Goal: Find specific page/section: Find specific page/section

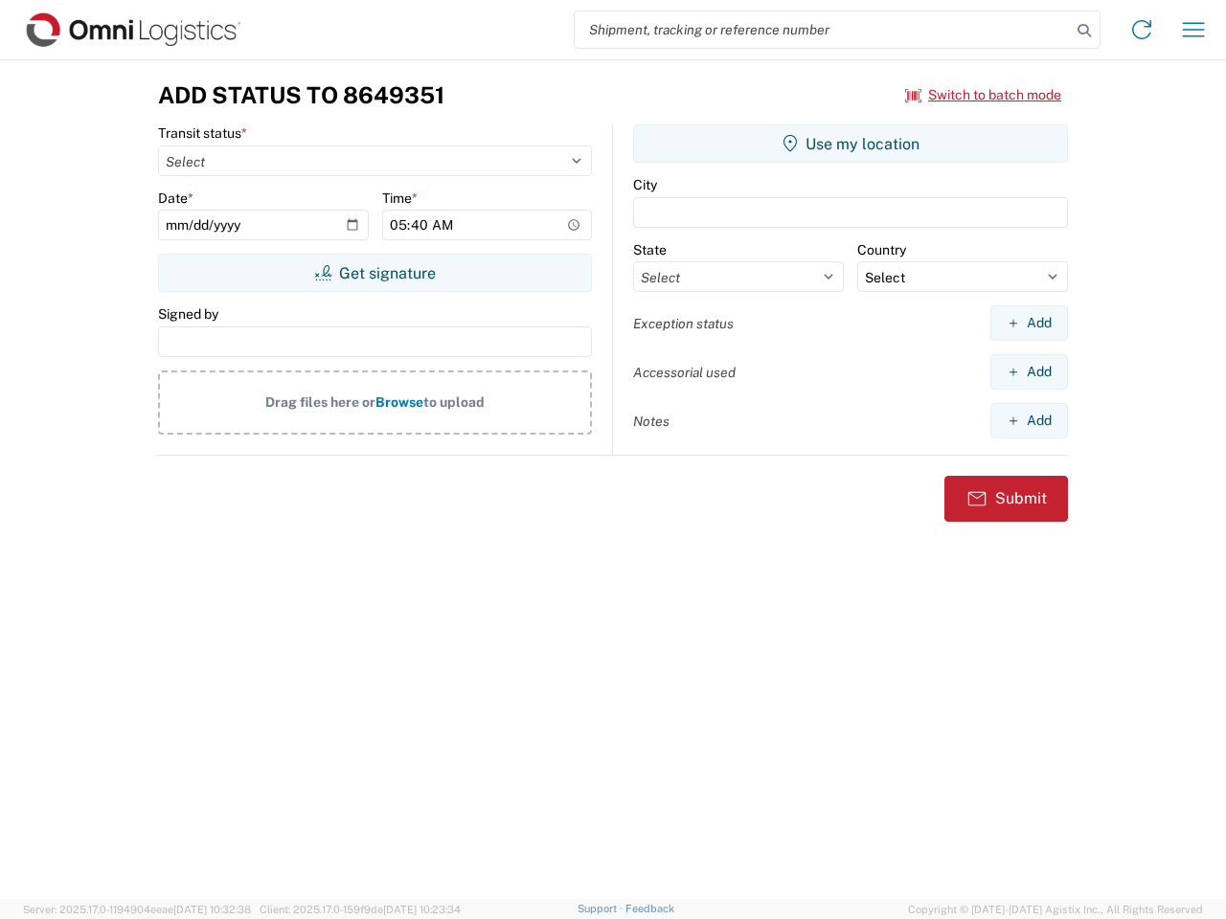
click at [822, 30] on input "search" at bounding box center [822, 29] width 496 height 36
click at [1084, 31] on icon at bounding box center [1083, 30] width 27 height 27
click at [1141, 30] on icon at bounding box center [1141, 29] width 31 height 31
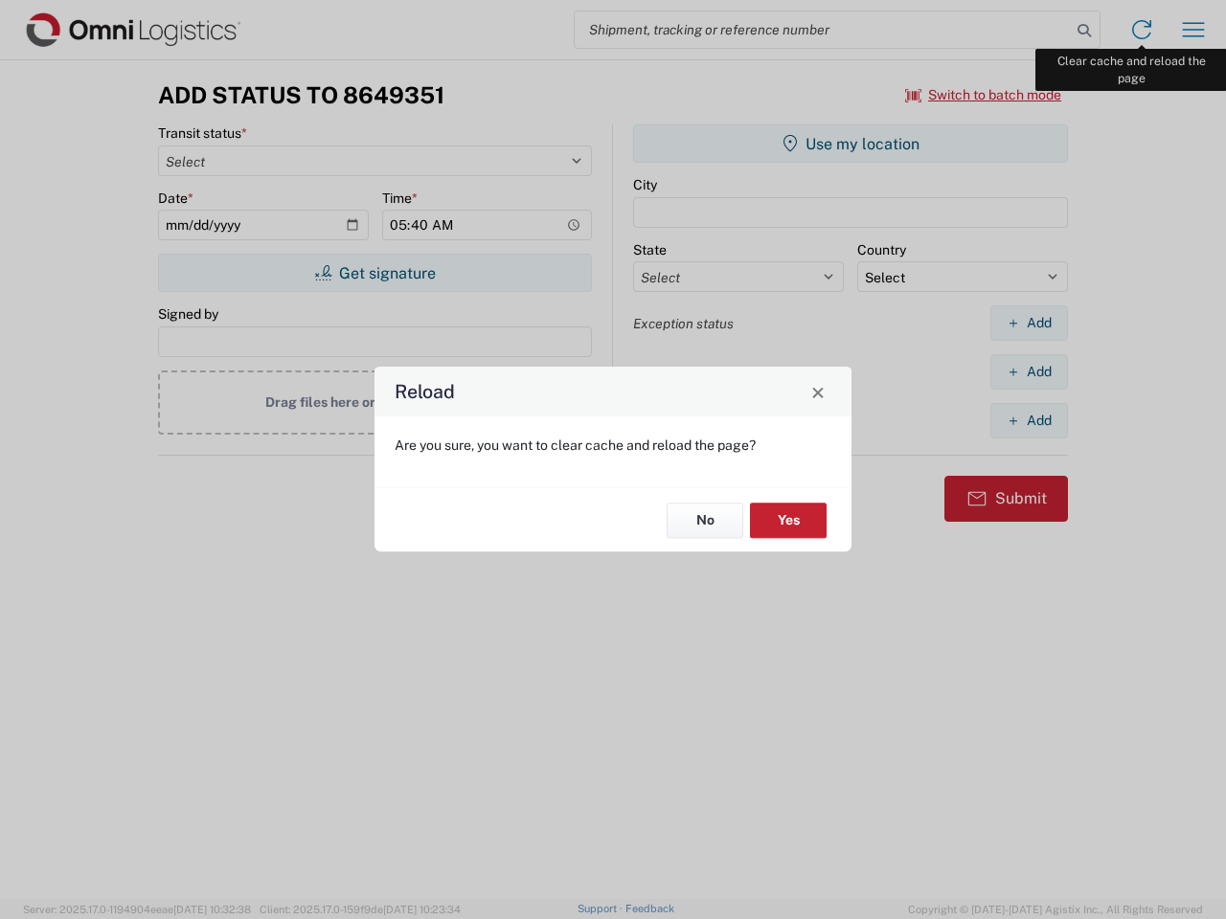
click at [1193, 30] on div "Reload Are you sure, you want to clear cache and reload the page? No Yes" at bounding box center [613, 459] width 1226 height 919
click at [983, 95] on div "Reload Are you sure, you want to clear cache and reload the page? No Yes" at bounding box center [613, 459] width 1226 height 919
click at [374, 273] on div "Reload Are you sure, you want to clear cache and reload the page? No Yes" at bounding box center [613, 459] width 1226 height 919
click at [850, 144] on div "Reload Are you sure, you want to clear cache and reload the page? No Yes" at bounding box center [613, 459] width 1226 height 919
click at [1028, 323] on div "Reload Are you sure, you want to clear cache and reload the page? No Yes" at bounding box center [613, 459] width 1226 height 919
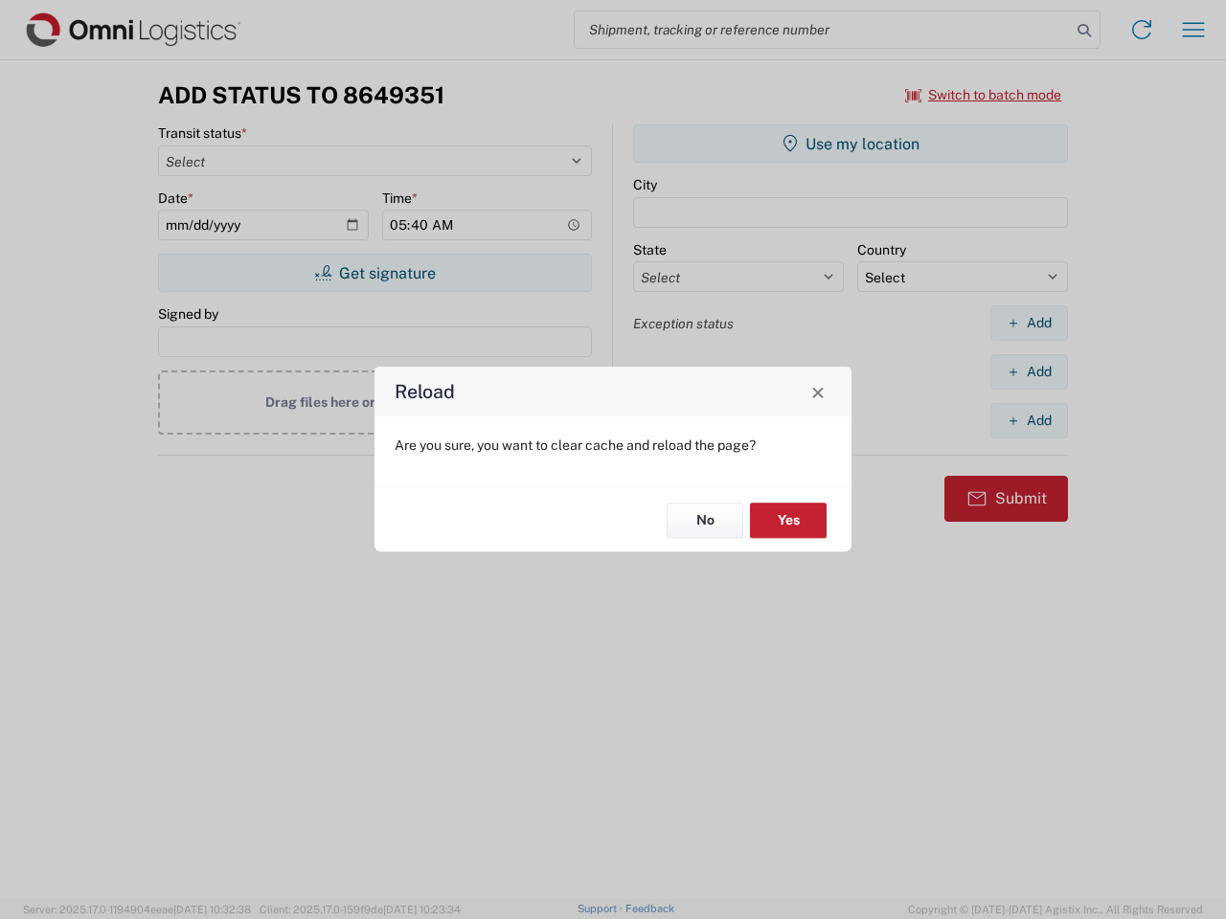
click at [1028, 371] on div "Reload Are you sure, you want to clear cache and reload the page? No Yes" at bounding box center [613, 459] width 1226 height 919
click at [1028, 420] on div "Reload Are you sure, you want to clear cache and reload the page? No Yes" at bounding box center [613, 459] width 1226 height 919
